Goal: Task Accomplishment & Management: Use online tool/utility

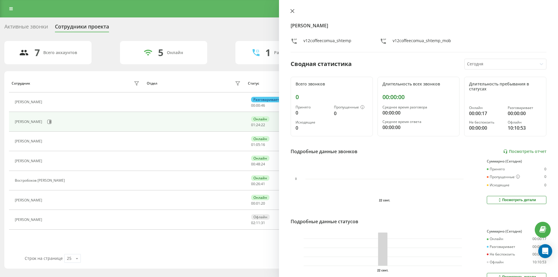
click at [291, 12] on icon at bounding box center [292, 10] width 3 height 3
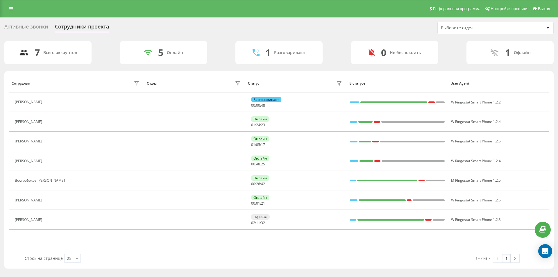
click at [13, 9] on link at bounding box center [11, 9] width 10 height 8
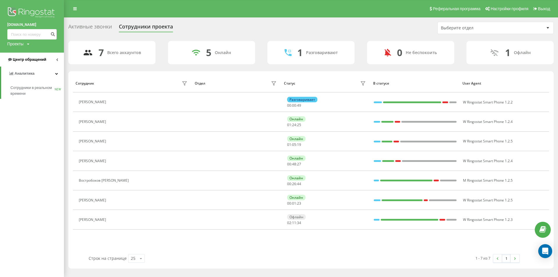
click at [26, 61] on span "Центр обращений" at bounding box center [29, 59] width 33 height 4
click at [30, 94] on span "Отчет о пропущенных необработанных звонках" at bounding box center [35, 98] width 51 height 12
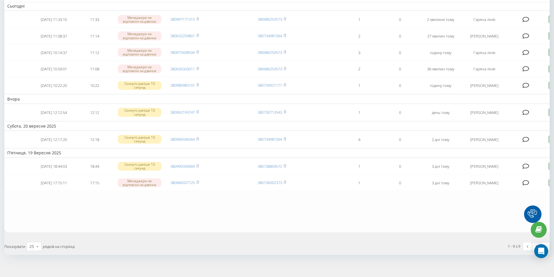
scroll to position [34, 0]
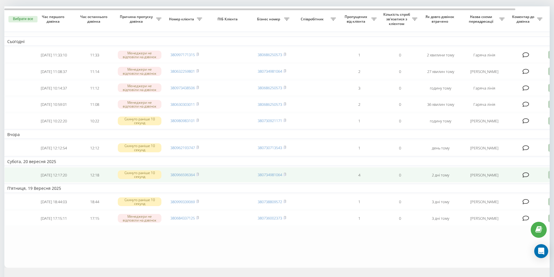
click at [430, 183] on td "2 дні тому" at bounding box center [440, 174] width 41 height 15
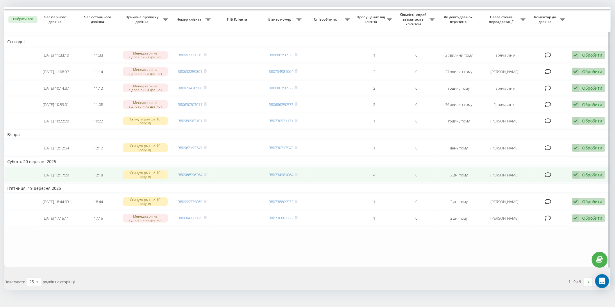
click at [553, 178] on font "Обробити" at bounding box center [592, 175] width 20 height 6
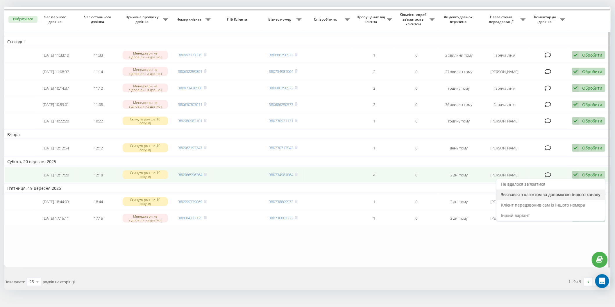
click at [539, 200] on div "Зв'язався з клієнтом за допомогою іншого каналу" at bounding box center [550, 195] width 109 height 10
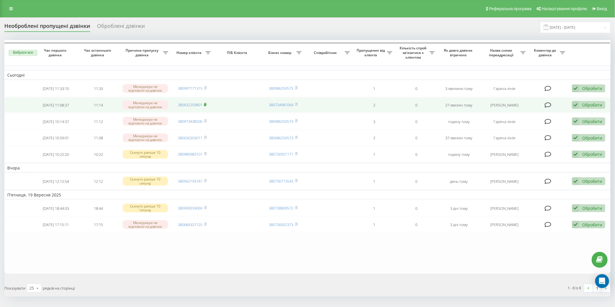
click at [205, 104] on icon at bounding box center [205, 104] width 3 height 3
